Goal: Consume media (video, audio): Consume media (video, audio)

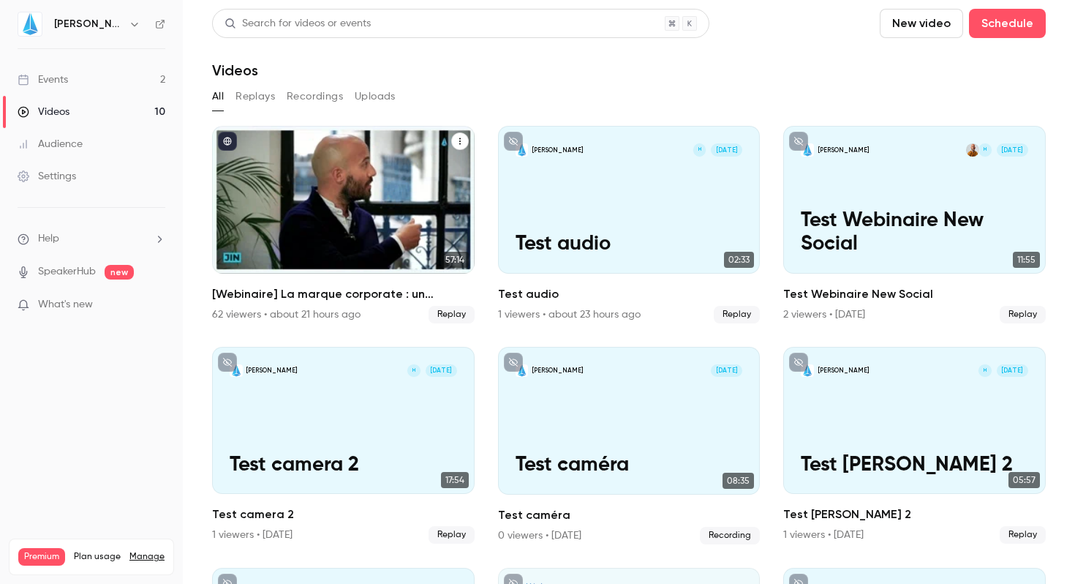
click at [321, 225] on div "[Webinaire] La marque corporate : un nouveau récit social avec Accor" at bounding box center [343, 200] width 263 height 148
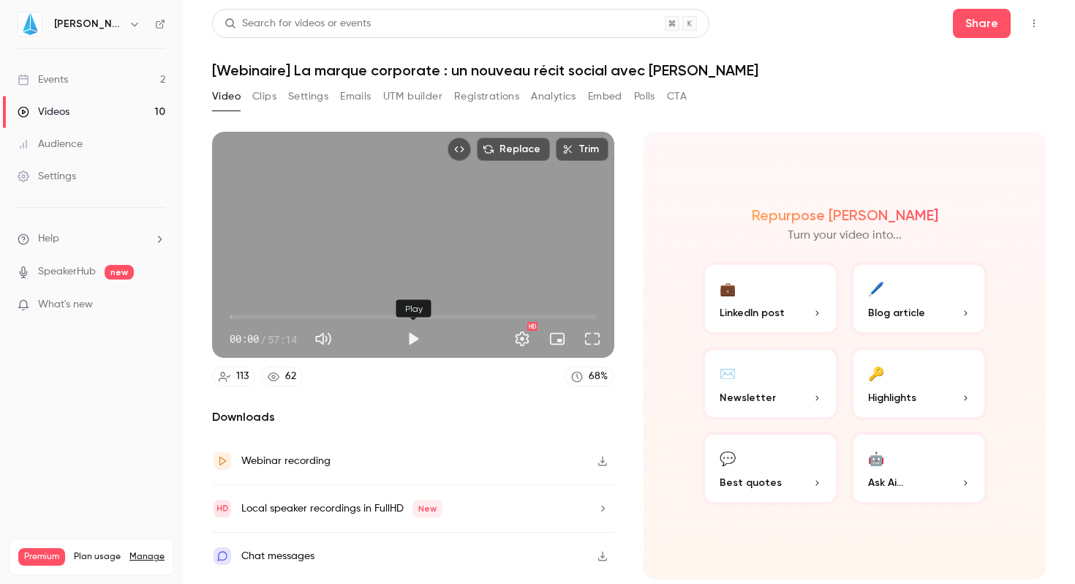
click at [407, 336] on button "Play" at bounding box center [413, 338] width 29 height 29
drag, startPoint x: 229, startPoint y: 315, endPoint x: 249, endPoint y: 315, distance: 20.5
click at [249, 315] on span "03:04" at bounding box center [249, 316] width 4 height 4
click at [596, 333] on button "Full screen" at bounding box center [592, 338] width 29 height 29
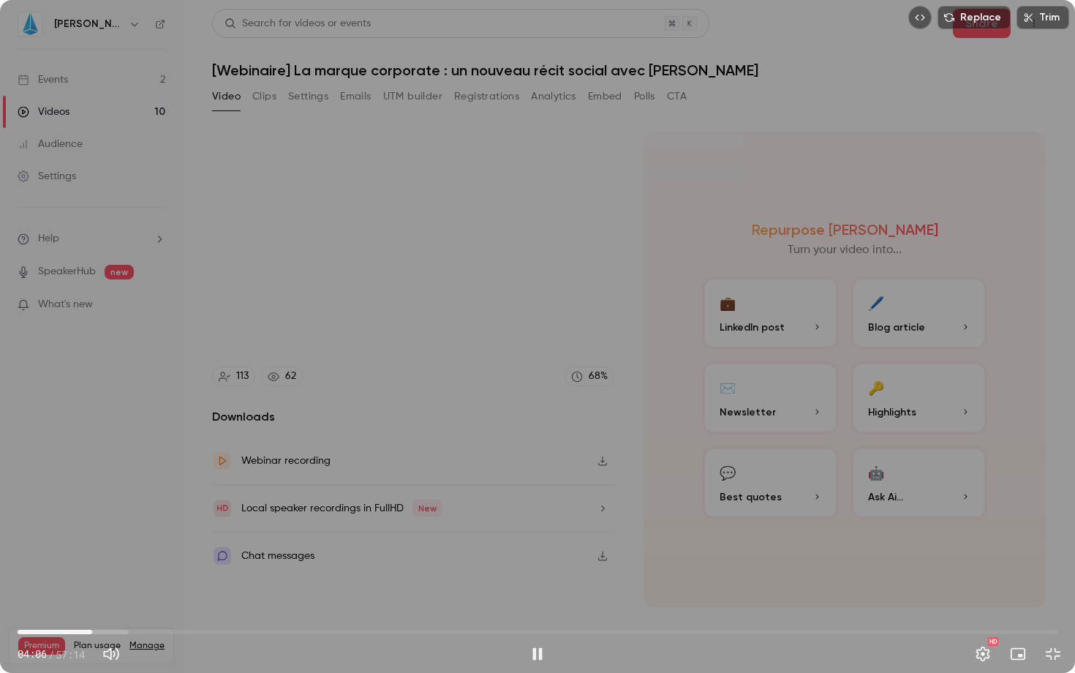
drag, startPoint x: 82, startPoint y: 631, endPoint x: 91, endPoint y: 632, distance: 9.5
click at [91, 583] on span "04:06" at bounding box center [92, 632] width 4 height 4
click at [95, 583] on span "04:16" at bounding box center [95, 632] width 4 height 4
drag, startPoint x: 103, startPoint y: 630, endPoint x: 116, endPoint y: 630, distance: 12.4
click at [116, 583] on span "05:23" at bounding box center [115, 632] width 4 height 4
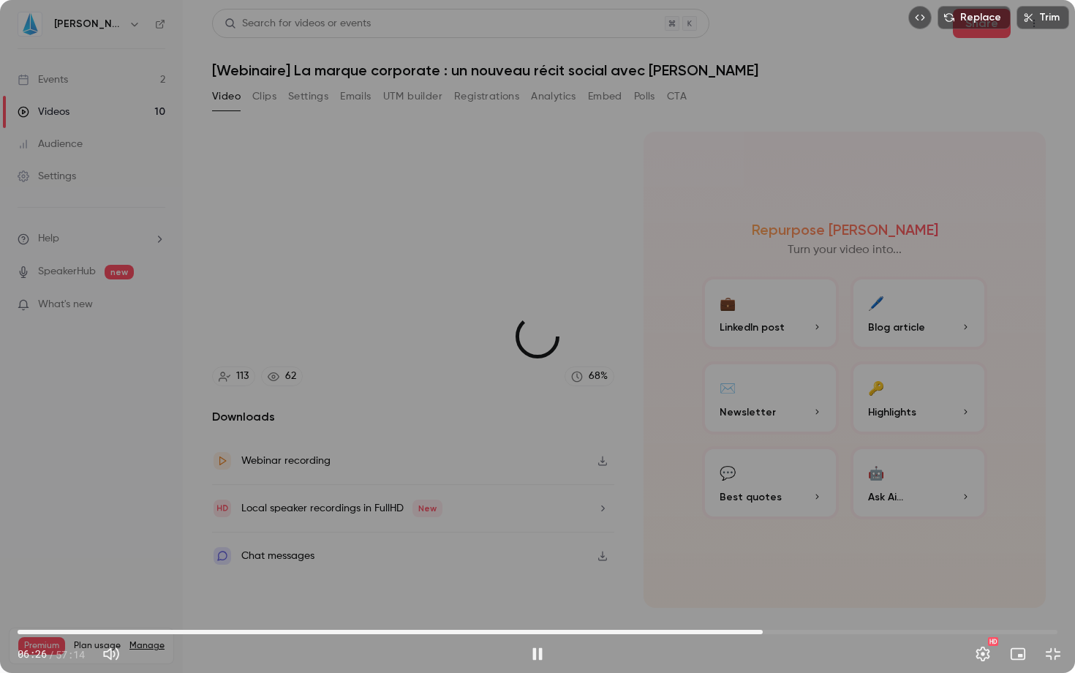
drag, startPoint x: 116, startPoint y: 630, endPoint x: 763, endPoint y: 606, distance: 647.7
click at [763, 583] on span "41:01" at bounding box center [763, 632] width 4 height 4
drag, startPoint x: 761, startPoint y: 630, endPoint x: 744, endPoint y: 630, distance: 16.8
click at [744, 583] on span "40:00" at bounding box center [744, 632] width 4 height 4
drag, startPoint x: 744, startPoint y: 626, endPoint x: 805, endPoint y: 626, distance: 61.4
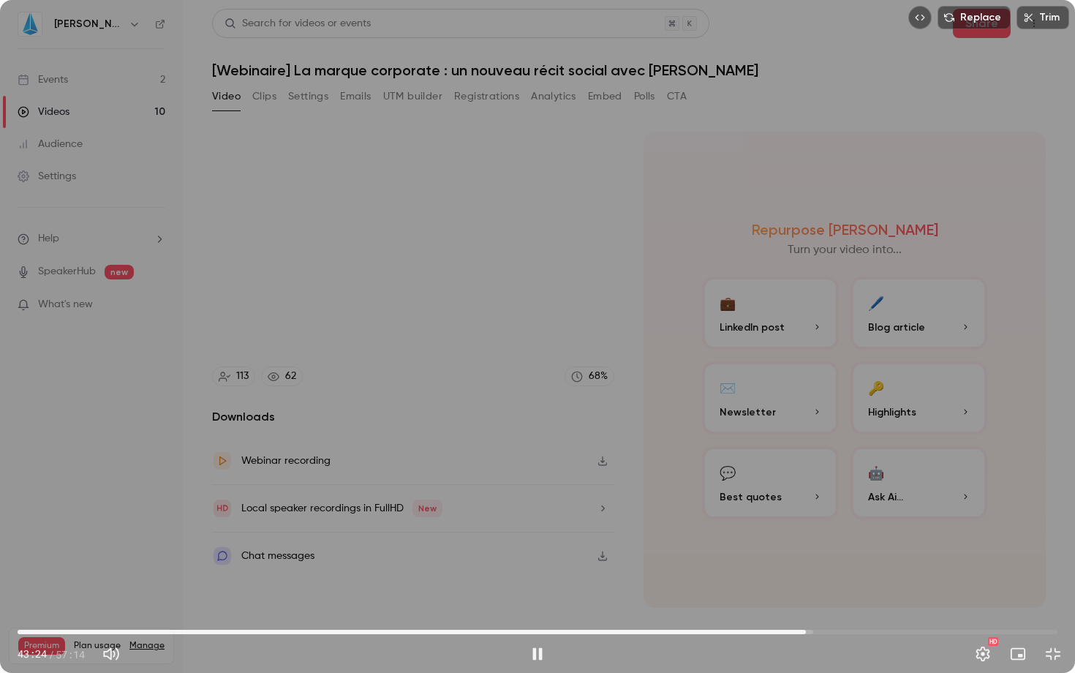
click at [805, 583] on span "43:24" at bounding box center [806, 632] width 4 height 4
drag, startPoint x: 808, startPoint y: 628, endPoint x: 828, endPoint y: 630, distance: 19.9
click at [828, 583] on span "44:36" at bounding box center [828, 632] width 4 height 4
drag, startPoint x: 829, startPoint y: 630, endPoint x: 875, endPoint y: 625, distance: 46.3
click at [875, 583] on span "47:10" at bounding box center [874, 632] width 4 height 4
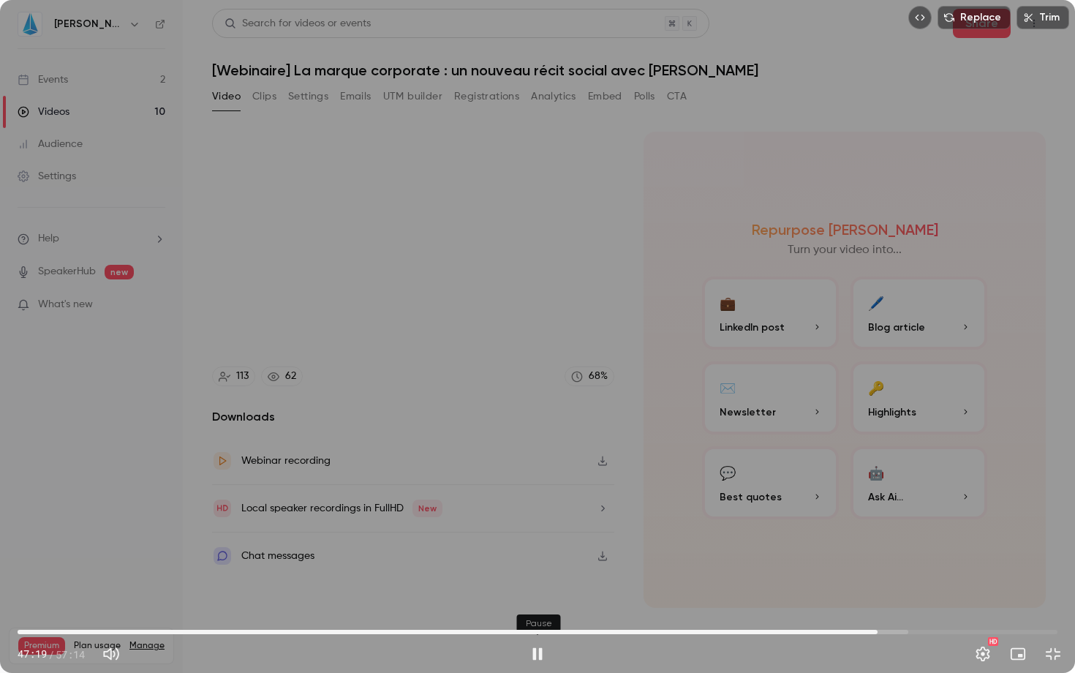
click at [532, 583] on button "Pause" at bounding box center [537, 653] width 29 height 29
click at [675, 354] on div "Replace Trim 47:19 47:19 / 57:14 HD" at bounding box center [537, 336] width 1075 height 673
drag, startPoint x: 884, startPoint y: 632, endPoint x: 892, endPoint y: 630, distance: 8.2
click at [892, 583] on span "48:08" at bounding box center [892, 632] width 4 height 4
click at [540, 583] on button "Pause" at bounding box center [537, 653] width 29 height 29
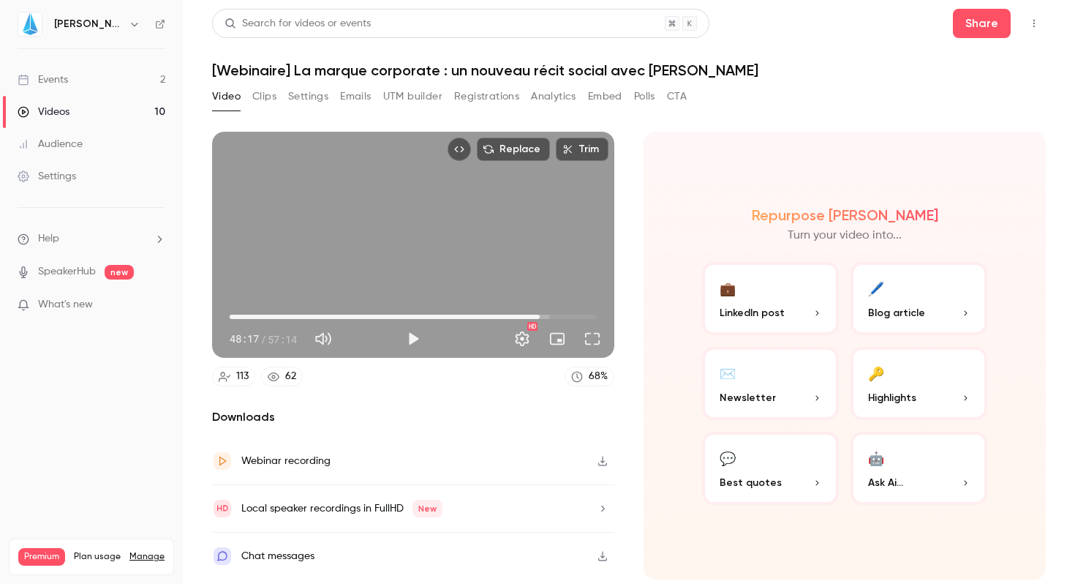
type input "******"
click at [75, 77] on link "Events 2" at bounding box center [91, 80] width 183 height 32
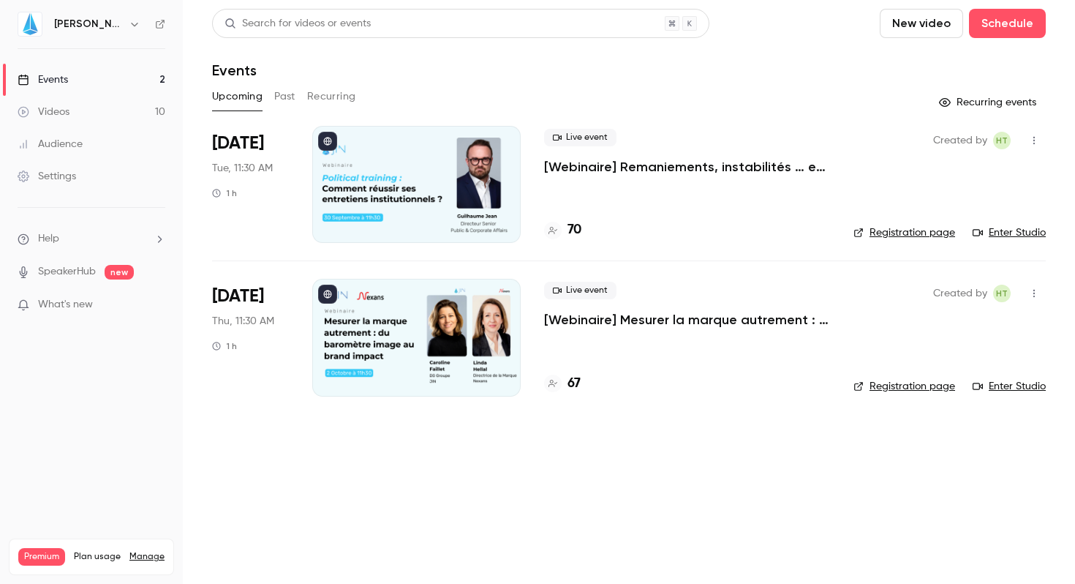
click at [1022, 230] on link "Enter Studio" at bounding box center [1009, 232] width 73 height 15
click at [37, 108] on div "Videos" at bounding box center [44, 112] width 52 height 15
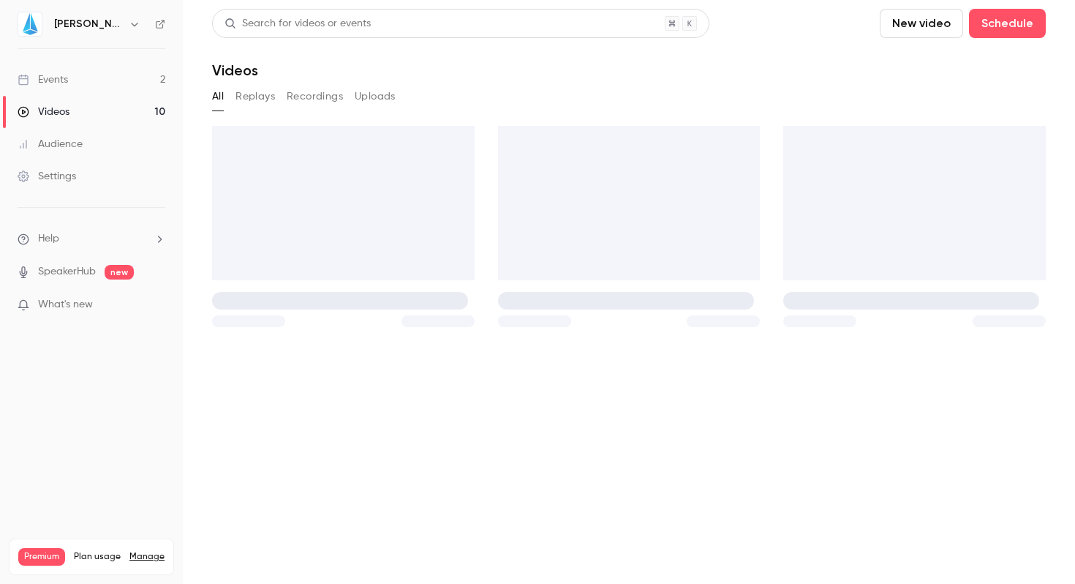
click at [63, 87] on link "Events 2" at bounding box center [91, 80] width 183 height 32
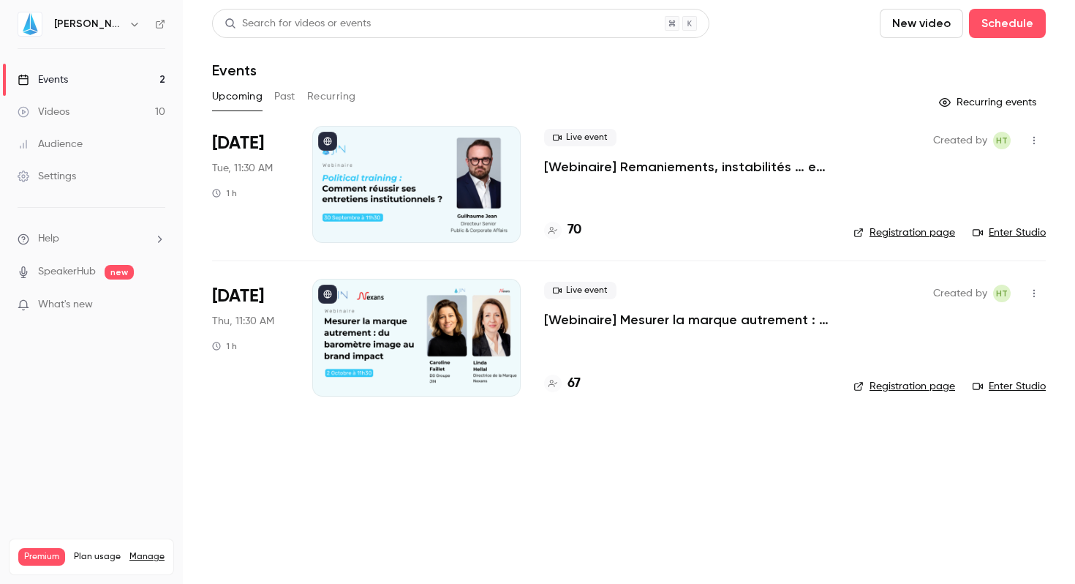
click at [290, 84] on div "Search for videos or events New video Schedule Events Upcoming Past Recurring R…" at bounding box center [629, 211] width 834 height 405
click at [290, 96] on button "Past" at bounding box center [284, 96] width 21 height 23
